Goal: Task Accomplishment & Management: Manage account settings

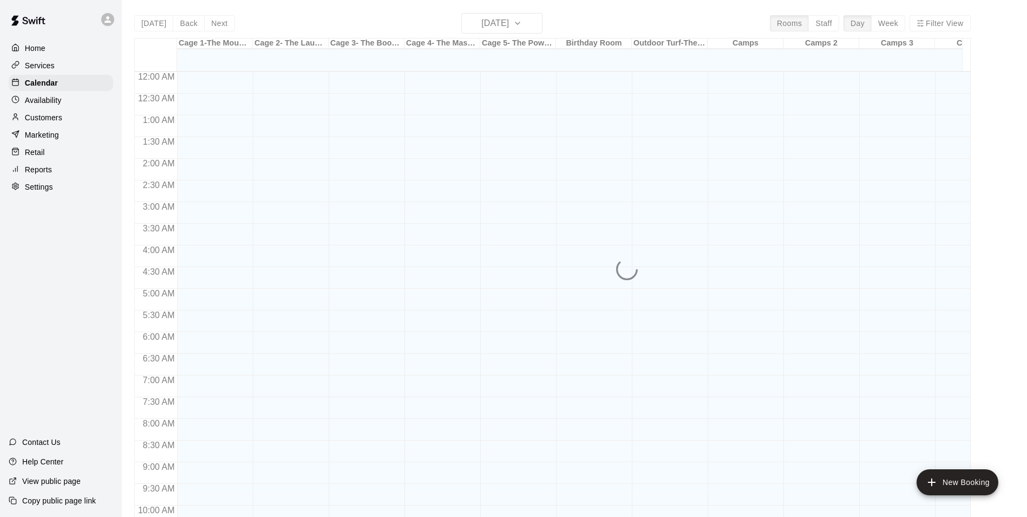
scroll to position [550, 0]
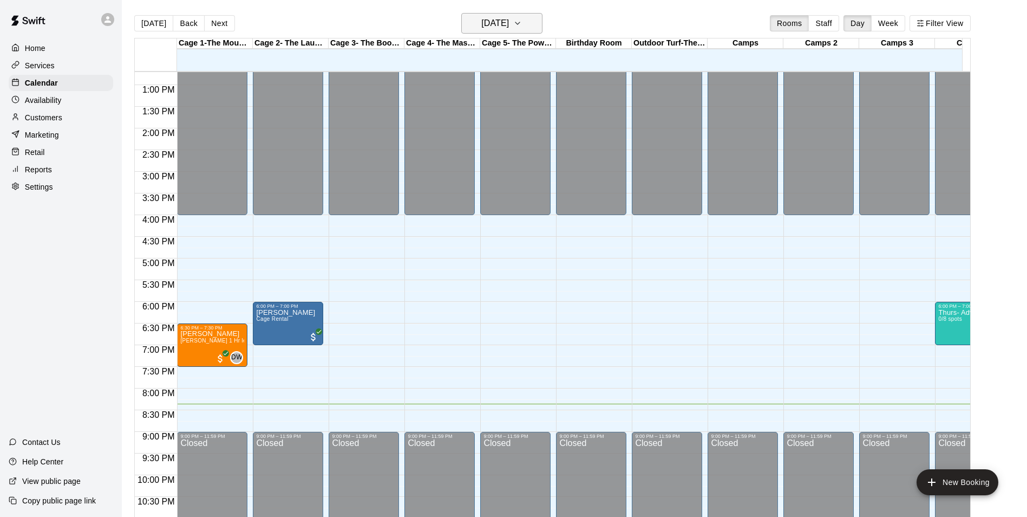
click at [509, 20] on h6 "[DATE]" at bounding box center [495, 23] width 28 height 15
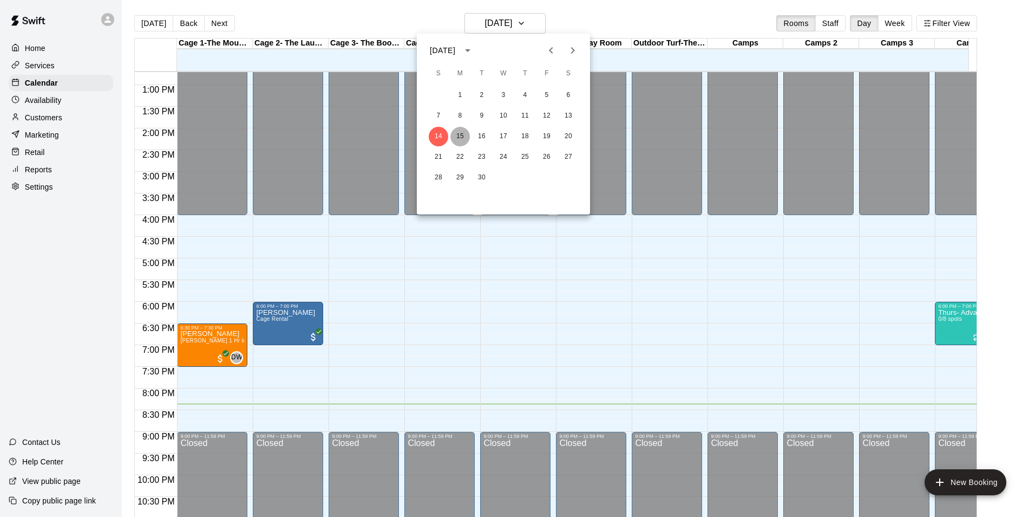
click at [461, 133] on button "15" at bounding box center [459, 136] width 19 height 19
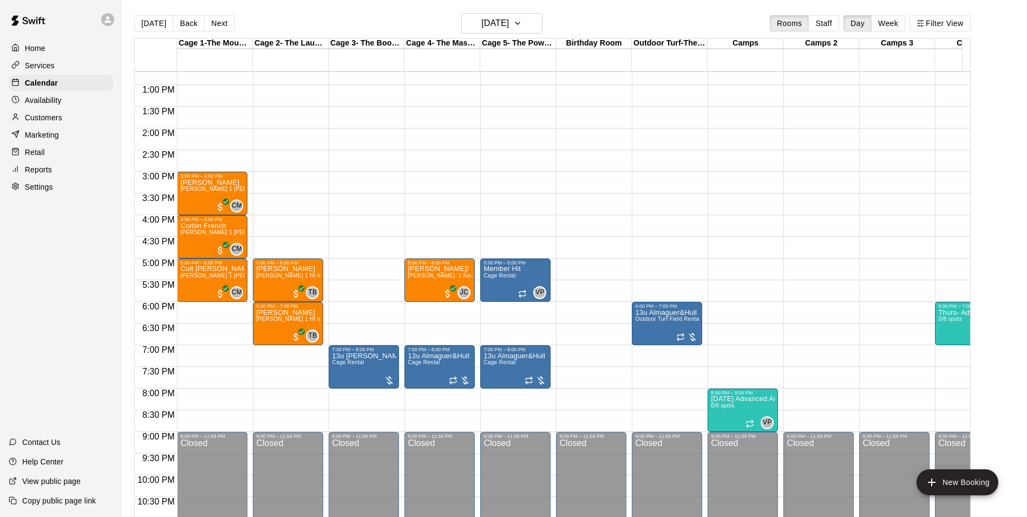
click at [37, 192] on p "Settings" at bounding box center [39, 186] width 28 height 11
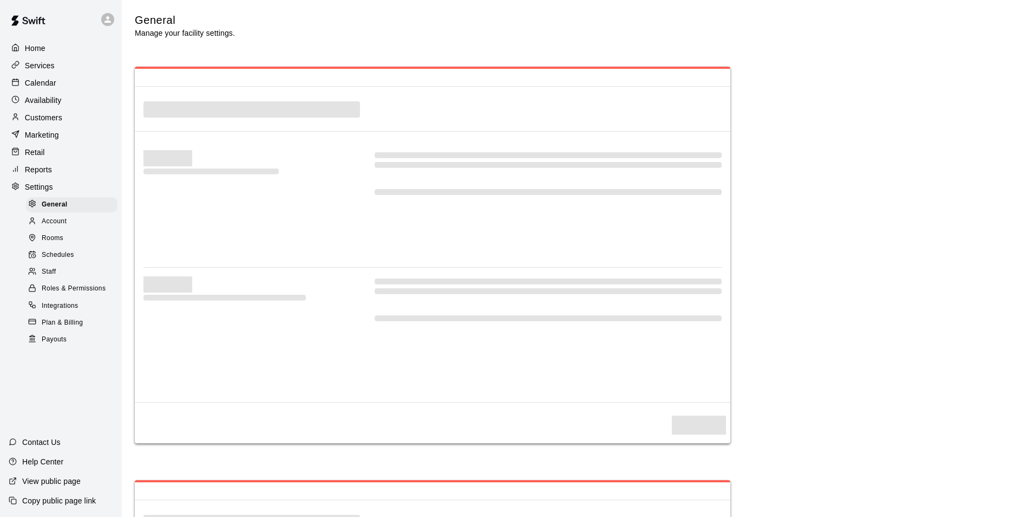
select select "**"
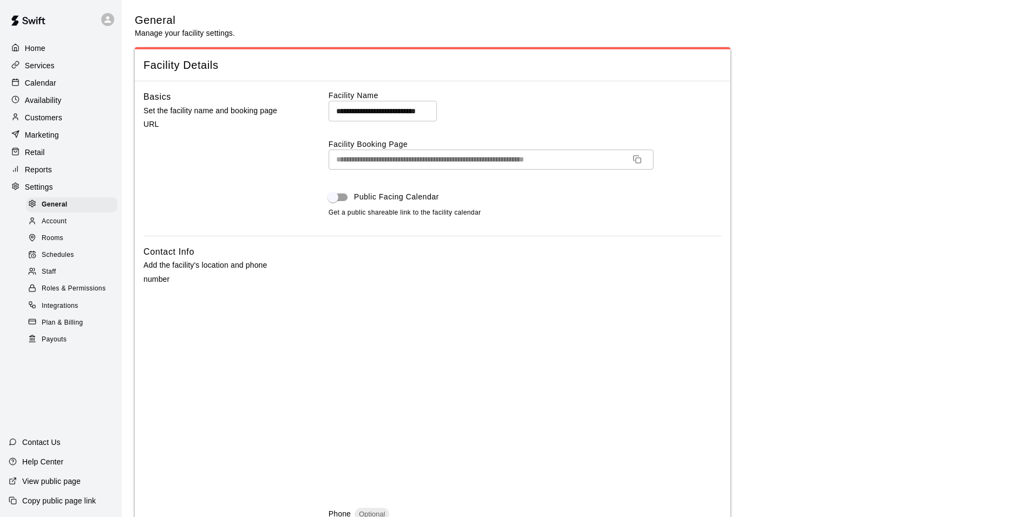
click at [52, 256] on span "Schedules" at bounding box center [58, 255] width 32 height 11
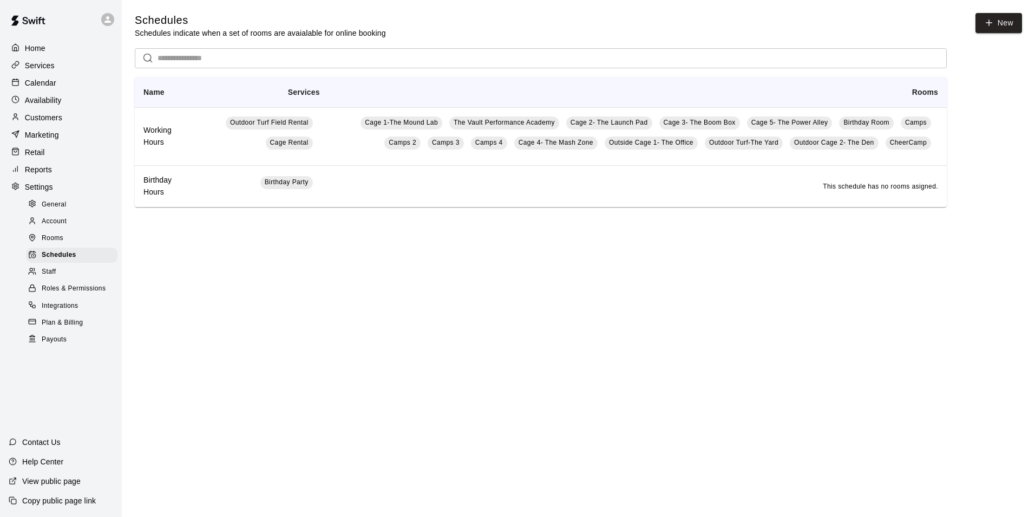
click at [47, 223] on span "Account" at bounding box center [54, 221] width 25 height 11
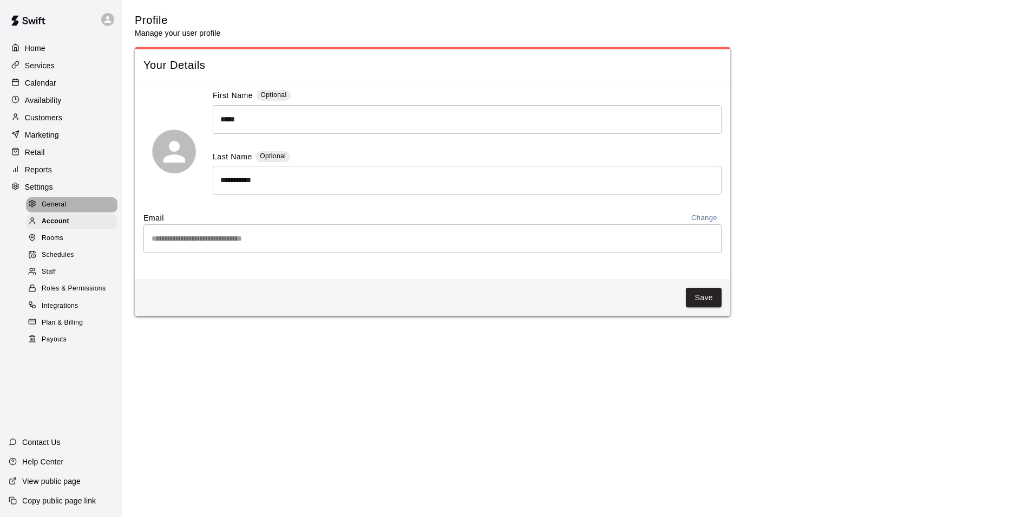
click at [54, 207] on span "General" at bounding box center [54, 204] width 25 height 11
select select "**"
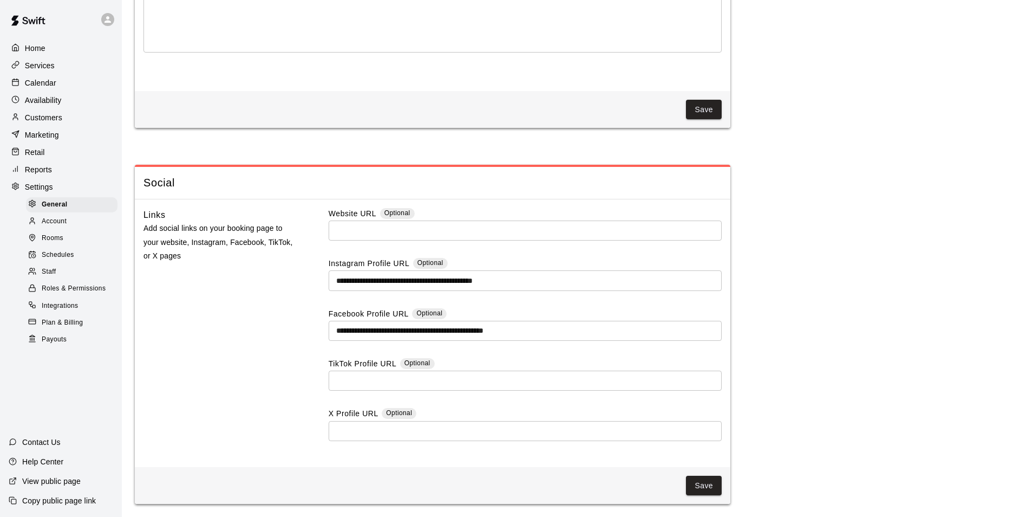
scroll to position [2824, 0]
click at [360, 234] on input "text" at bounding box center [525, 230] width 393 height 20
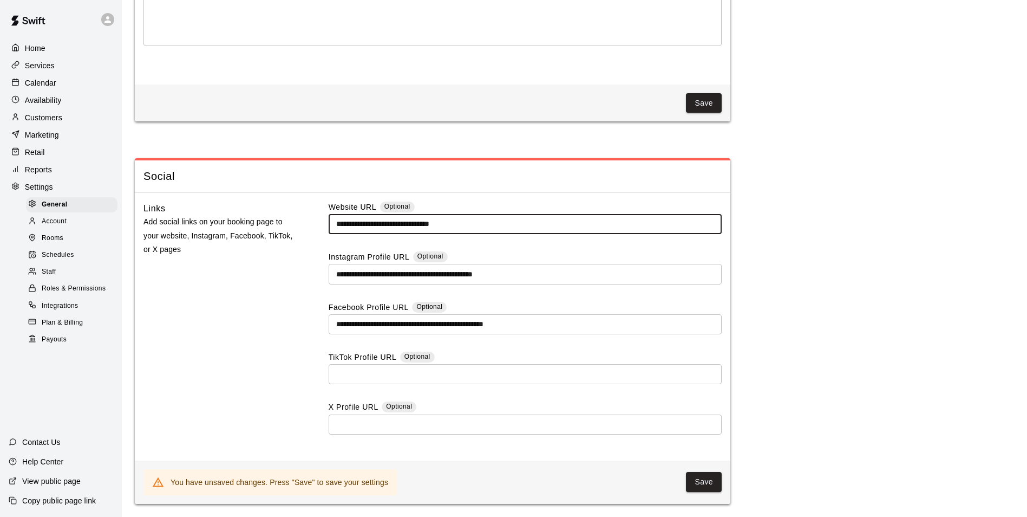
scroll to position [2831, 0]
type input "**********"
click at [704, 485] on button "Save" at bounding box center [704, 482] width 36 height 20
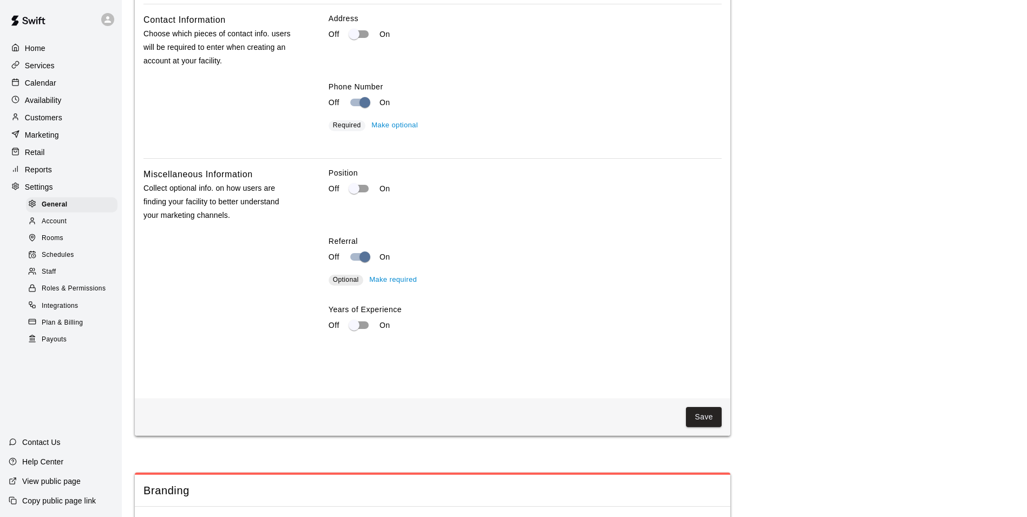
scroll to position [1795, 0]
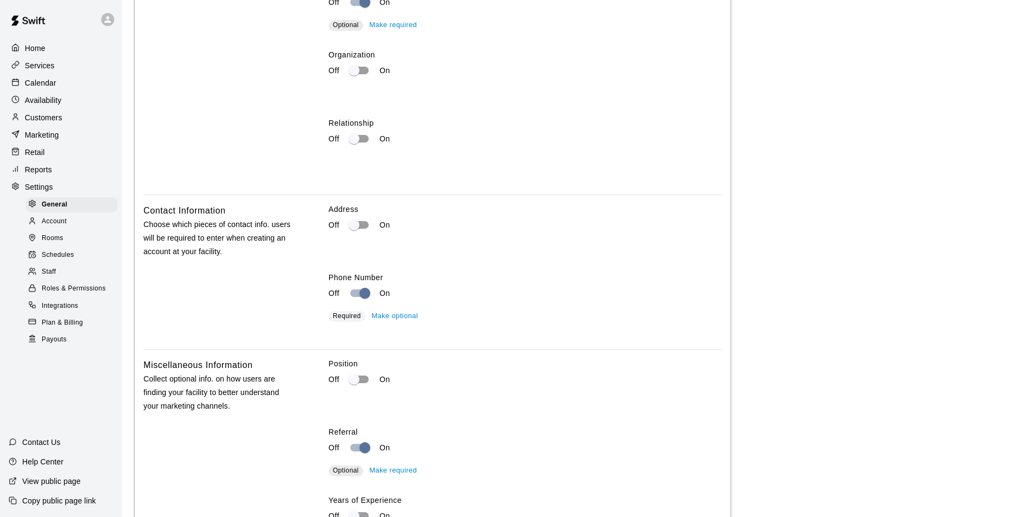
click at [43, 66] on p "Services" at bounding box center [40, 65] width 30 height 11
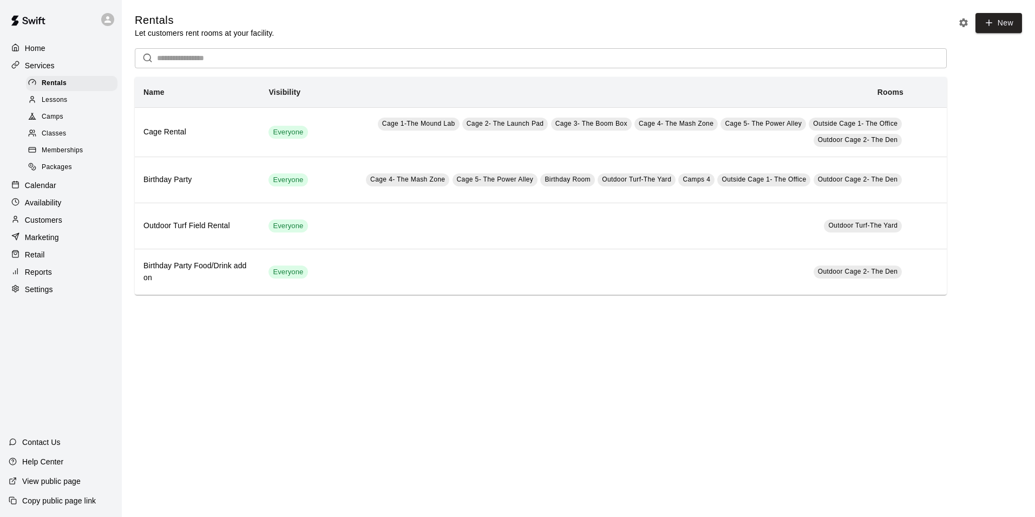
click at [50, 137] on span "Classes" at bounding box center [54, 133] width 24 height 11
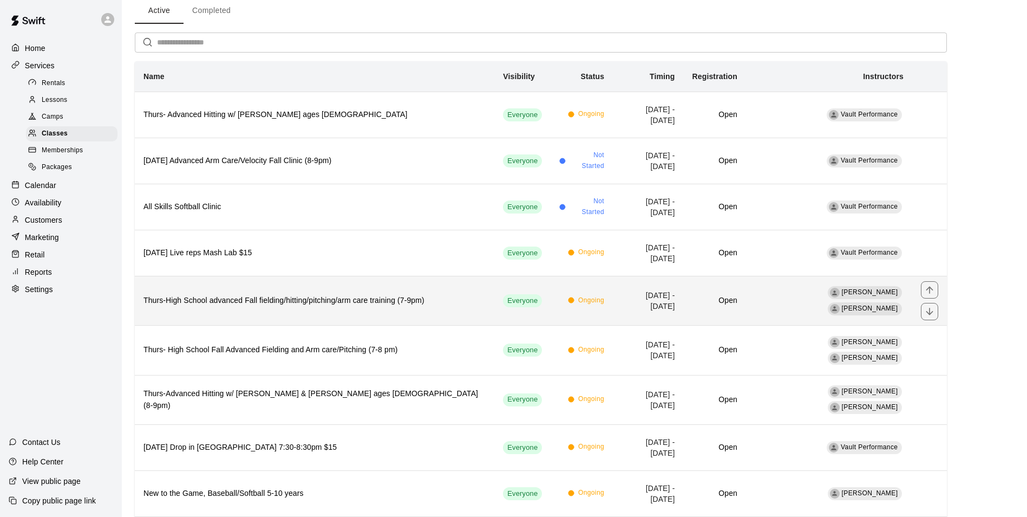
scroll to position [108, 0]
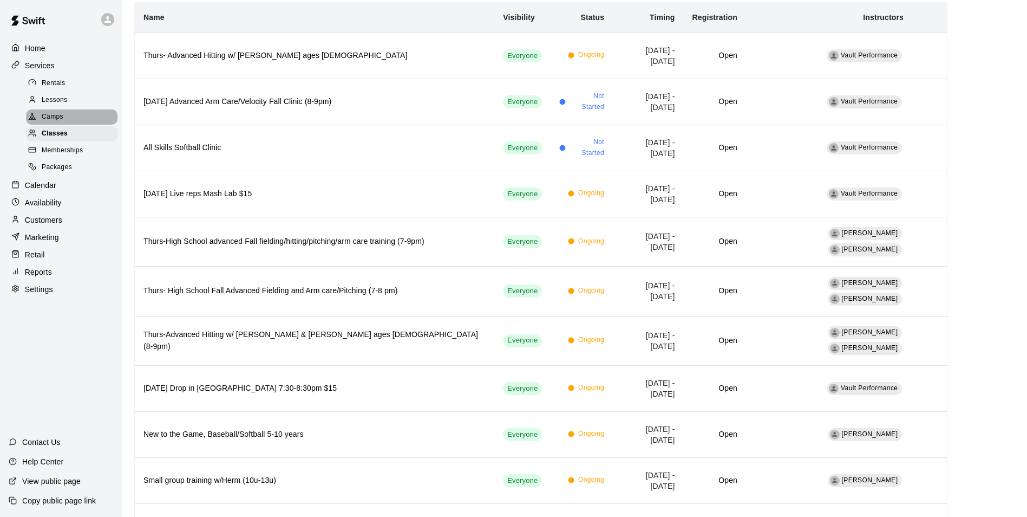
click at [51, 113] on div "Camps" at bounding box center [72, 116] width 92 height 15
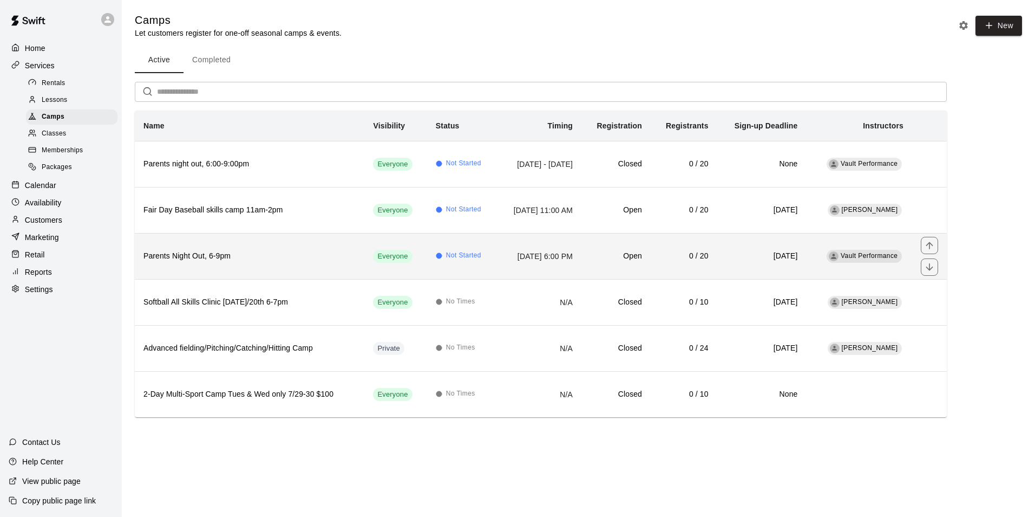
click at [193, 253] on h6 "Parents Night Out, 6-9pm" at bounding box center [249, 256] width 212 height 12
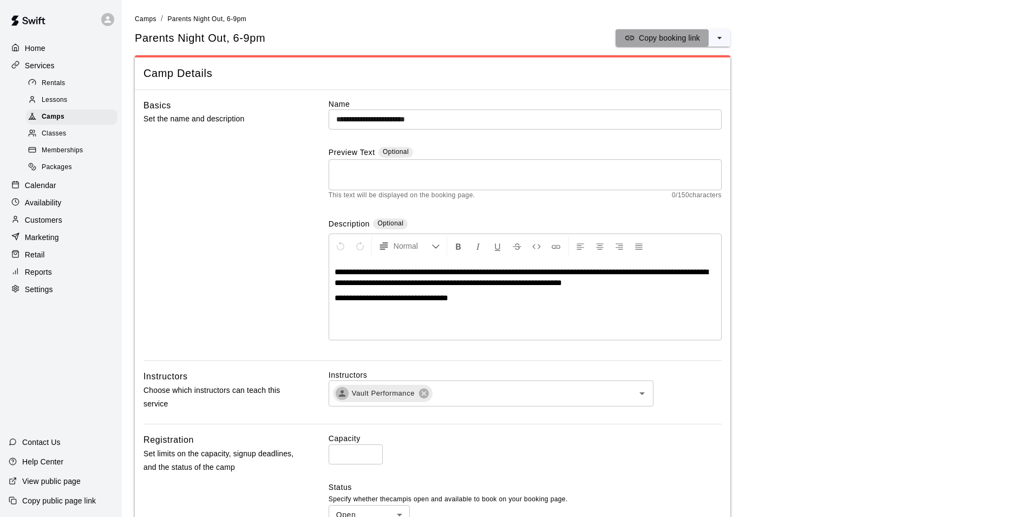
click at [651, 41] on p "Copy booking link" at bounding box center [669, 37] width 61 height 11
